Goal: Register for event/course

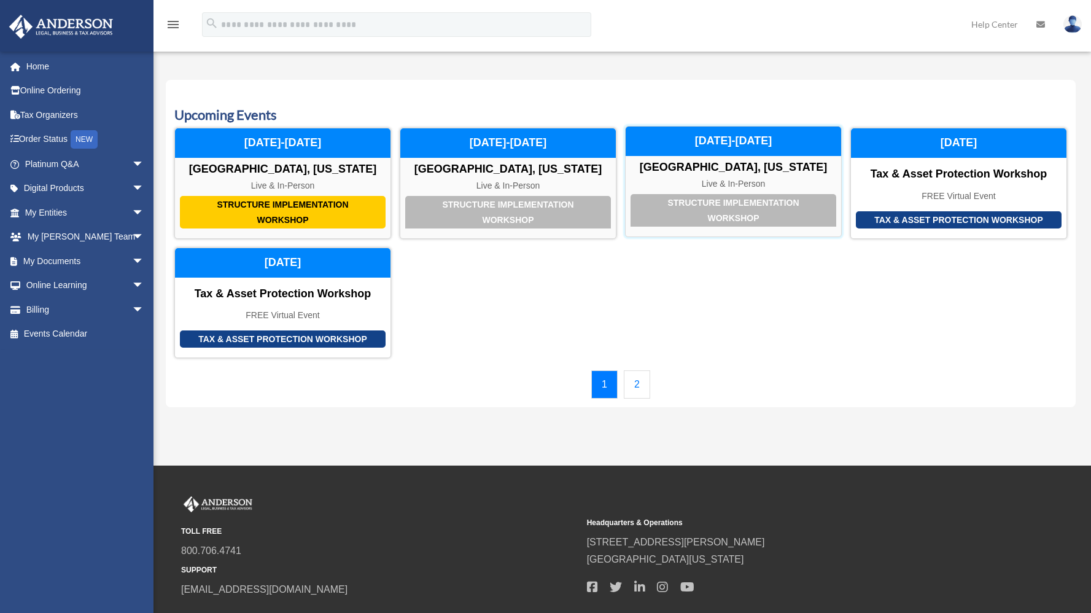
click at [744, 204] on div "Structure Implementation Workshop" at bounding box center [734, 210] width 206 height 33
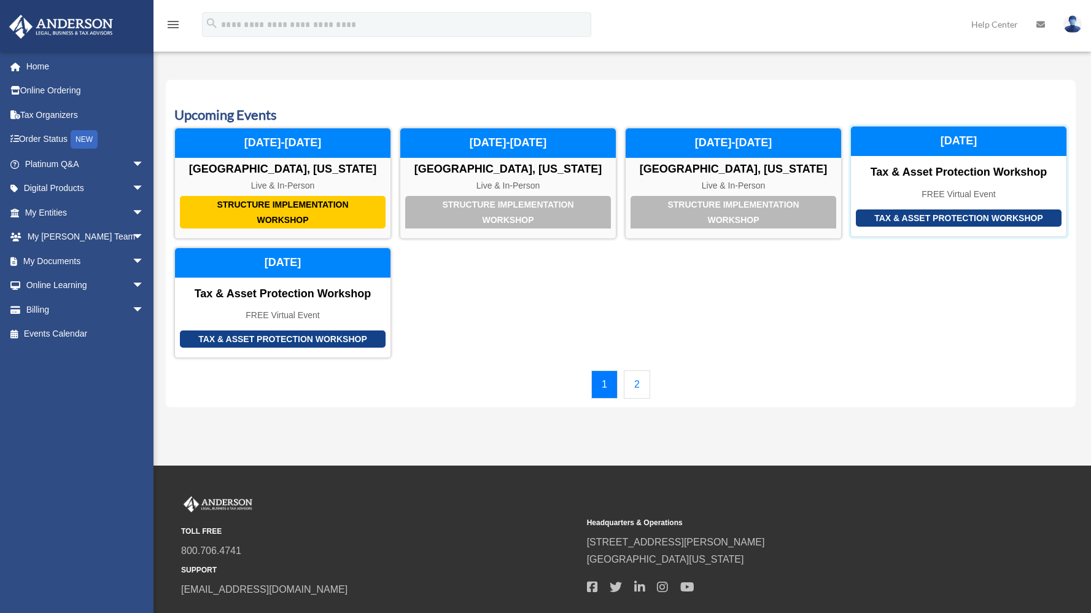
click at [957, 205] on div "Tax & Asset Protection Workshop Tax & Asset Protection Workshop FREE Virtual Ev…" at bounding box center [958, 181] width 217 height 111
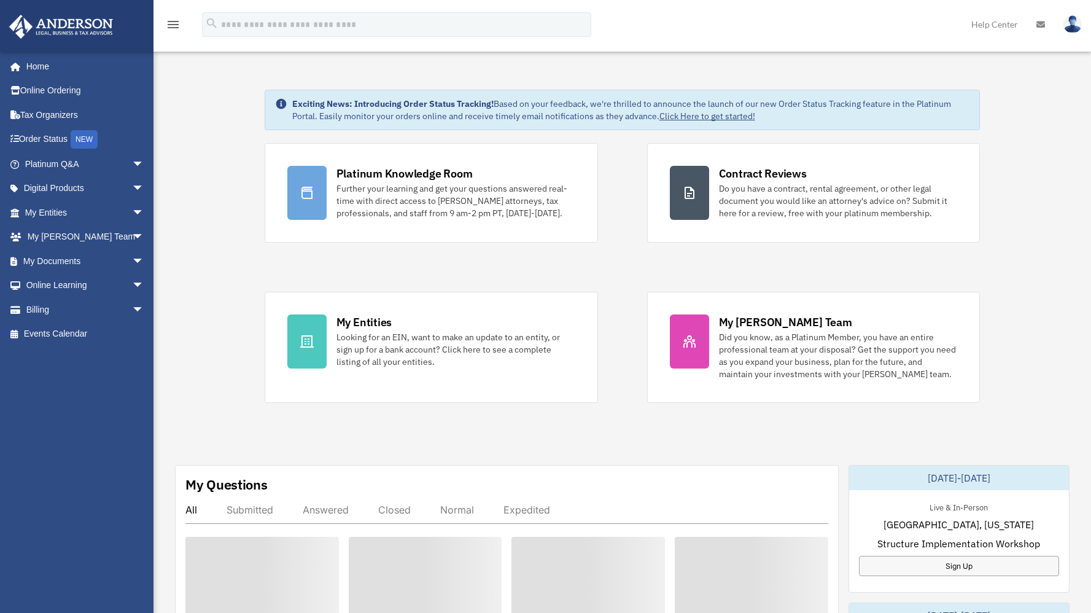
click at [909, 15] on div "menu search Site Menu add bmarshall2857@gmail.com My Profile Reset Password Log…" at bounding box center [545, 30] width 1073 height 42
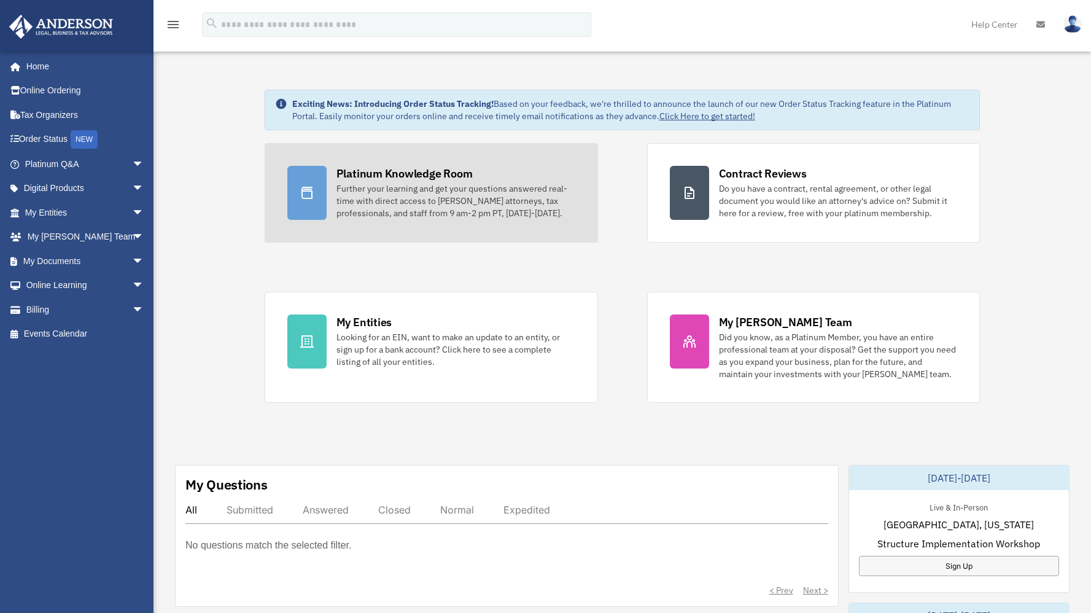
click at [483, 217] on div "Further your learning and get your questions answered real-time with direct acc…" at bounding box center [455, 200] width 239 height 37
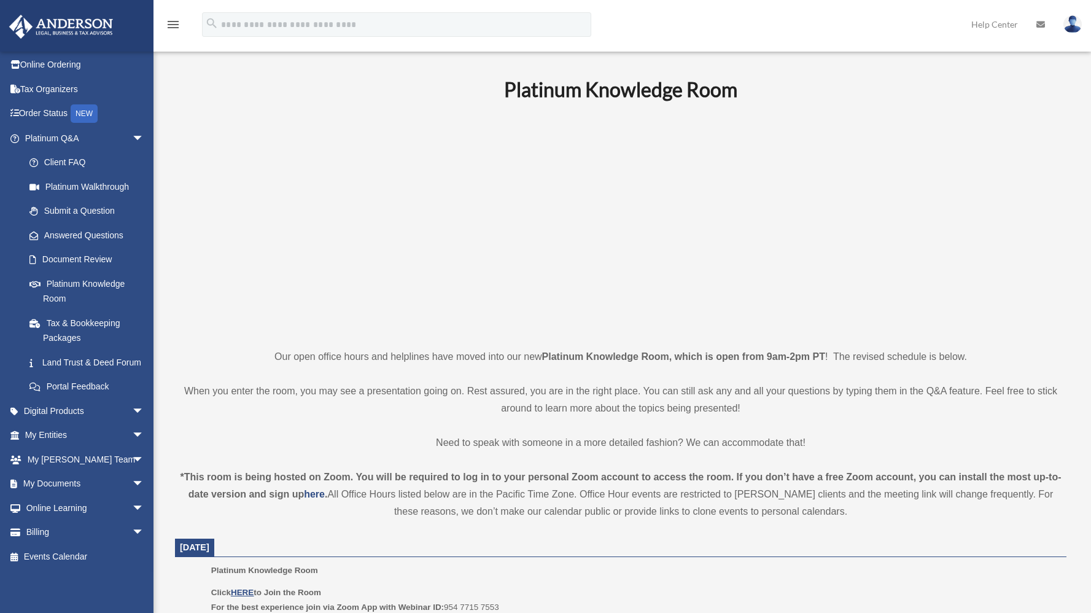
scroll to position [1, 0]
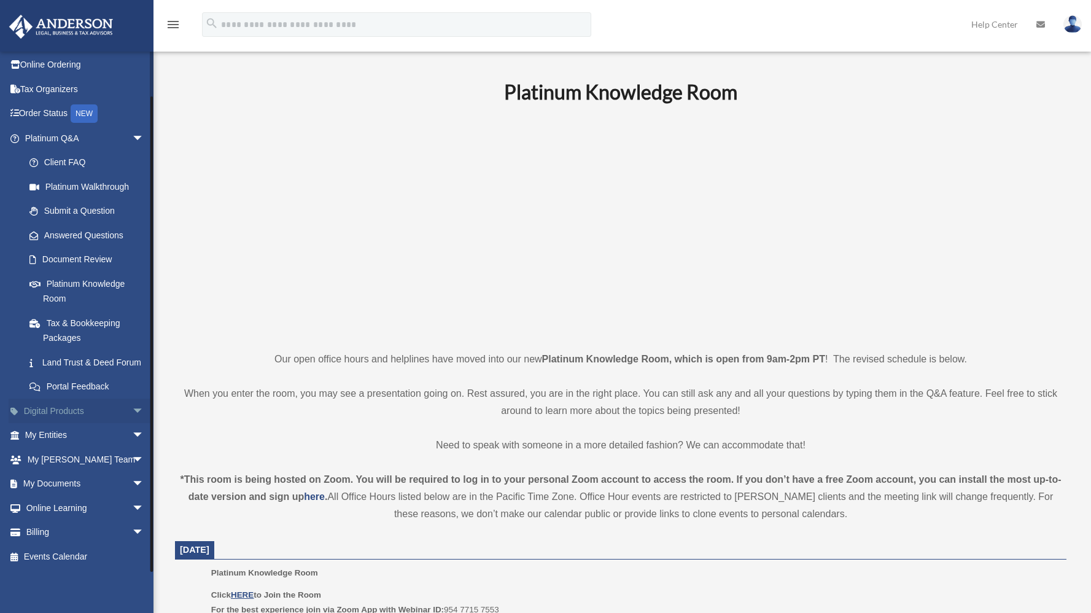
click at [64, 410] on link "Digital Products arrow_drop_down" at bounding box center [86, 410] width 154 height 25
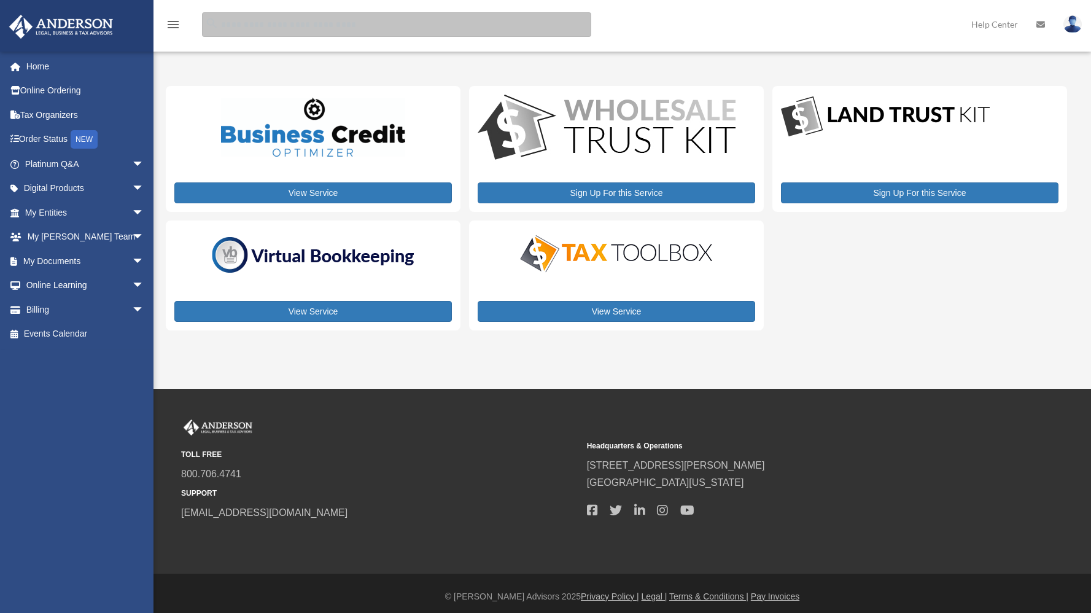
click at [231, 28] on input "search" at bounding box center [396, 24] width 389 height 25
type input "******"
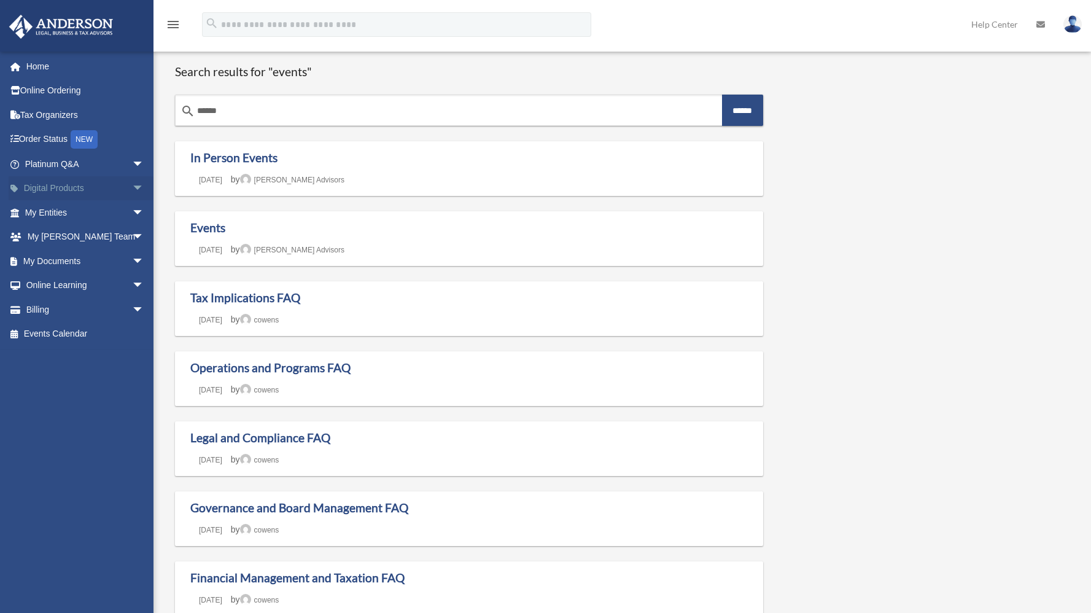
click at [73, 188] on link "Digital Products arrow_drop_down" at bounding box center [86, 188] width 154 height 25
click at [42, 65] on link "Home" at bounding box center [86, 66] width 154 height 25
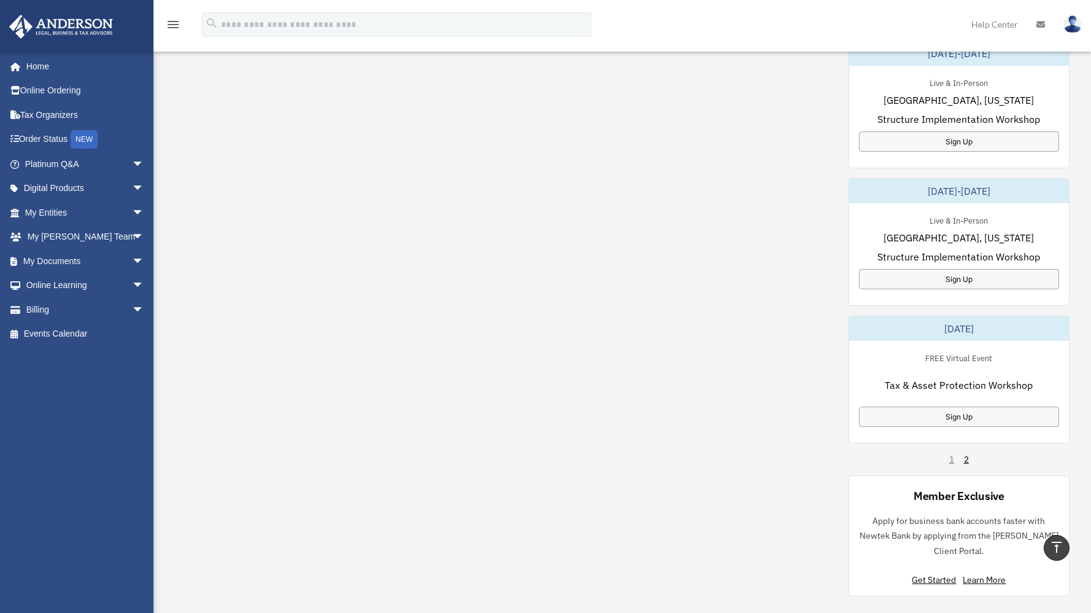
scroll to position [569, 0]
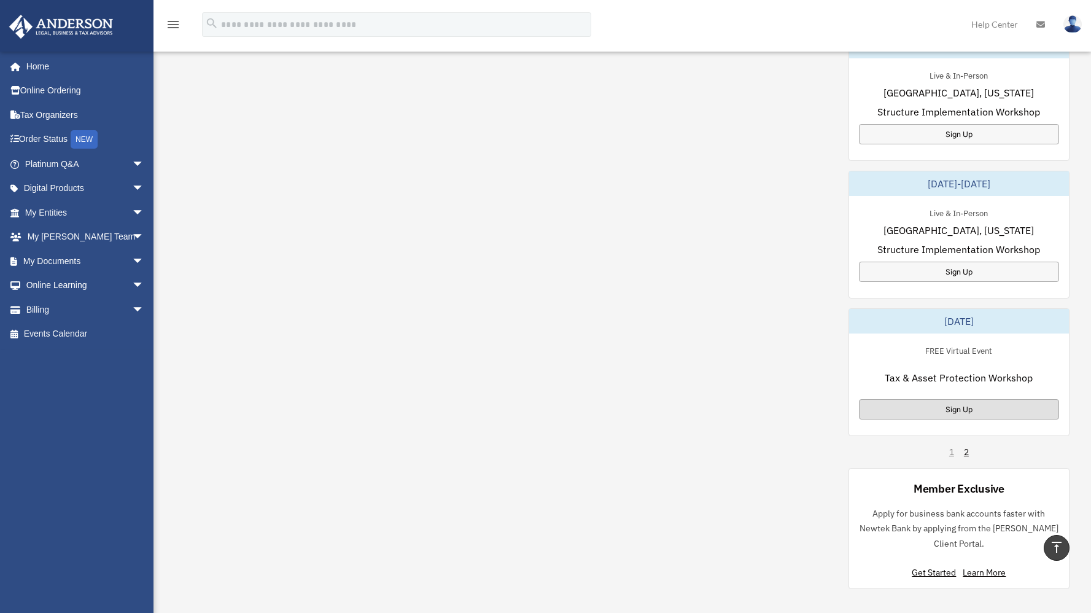
click at [958, 406] on div "Sign Up" at bounding box center [959, 409] width 200 height 20
click at [953, 454] on div "1 2" at bounding box center [959, 452] width 20 height 12
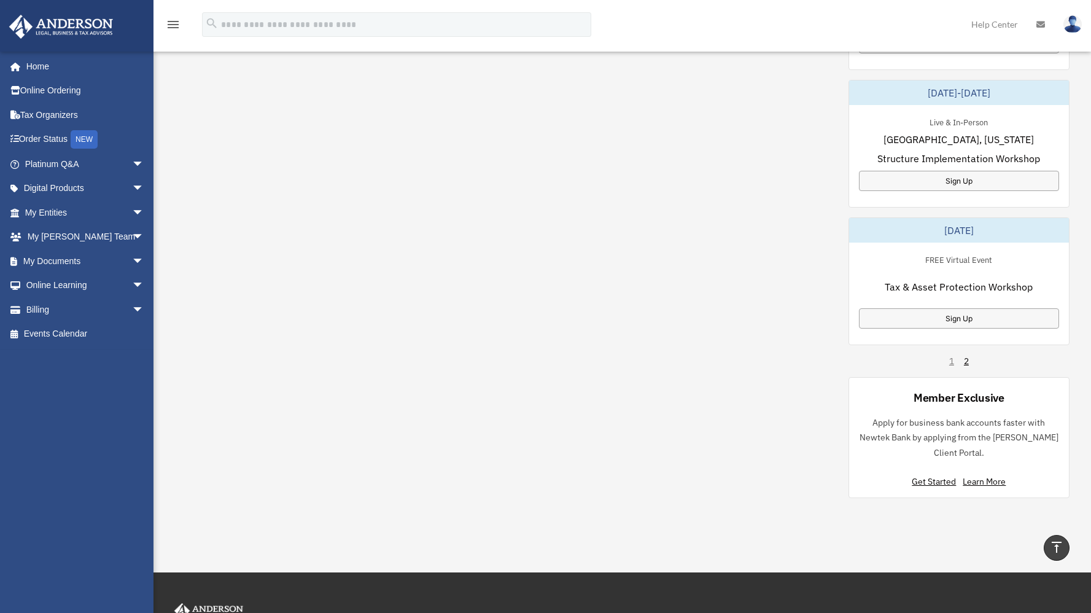
scroll to position [662, 0]
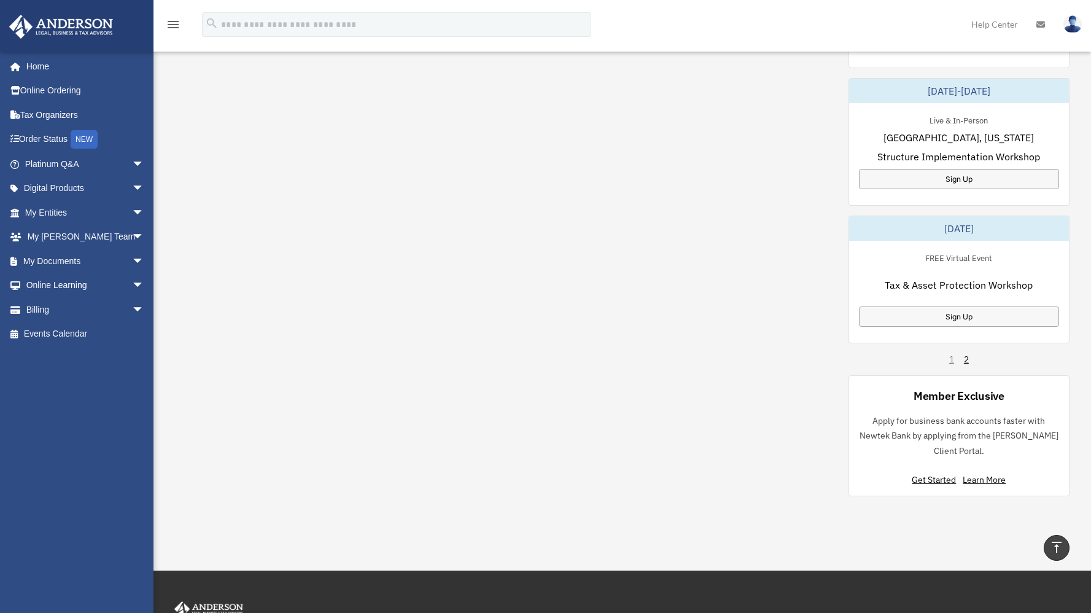
click at [949, 358] on div "1 2" at bounding box center [959, 359] width 20 height 12
click at [968, 358] on link "2" at bounding box center [966, 359] width 5 height 12
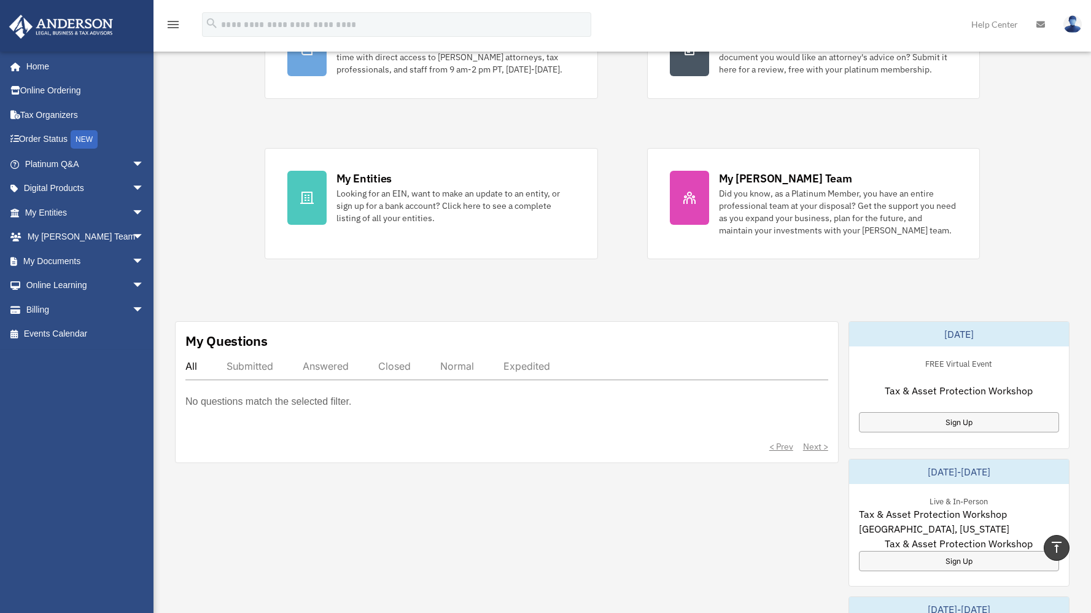
scroll to position [107, 0]
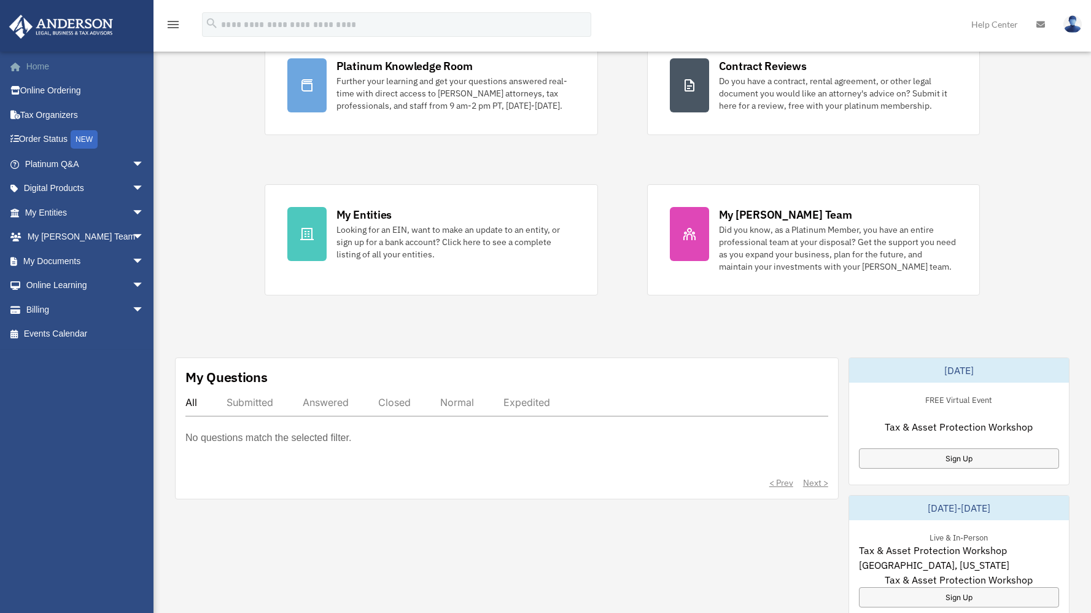
click at [41, 66] on link "Home" at bounding box center [86, 66] width 154 height 25
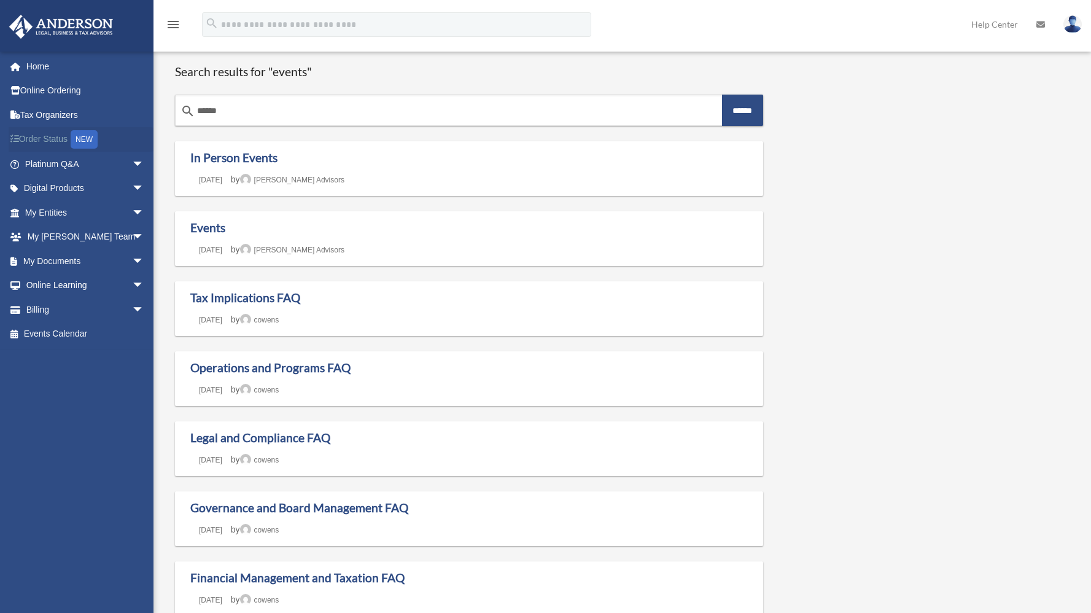
click at [85, 138] on div "NEW" at bounding box center [84, 139] width 27 height 18
